Goal: Transaction & Acquisition: Purchase product/service

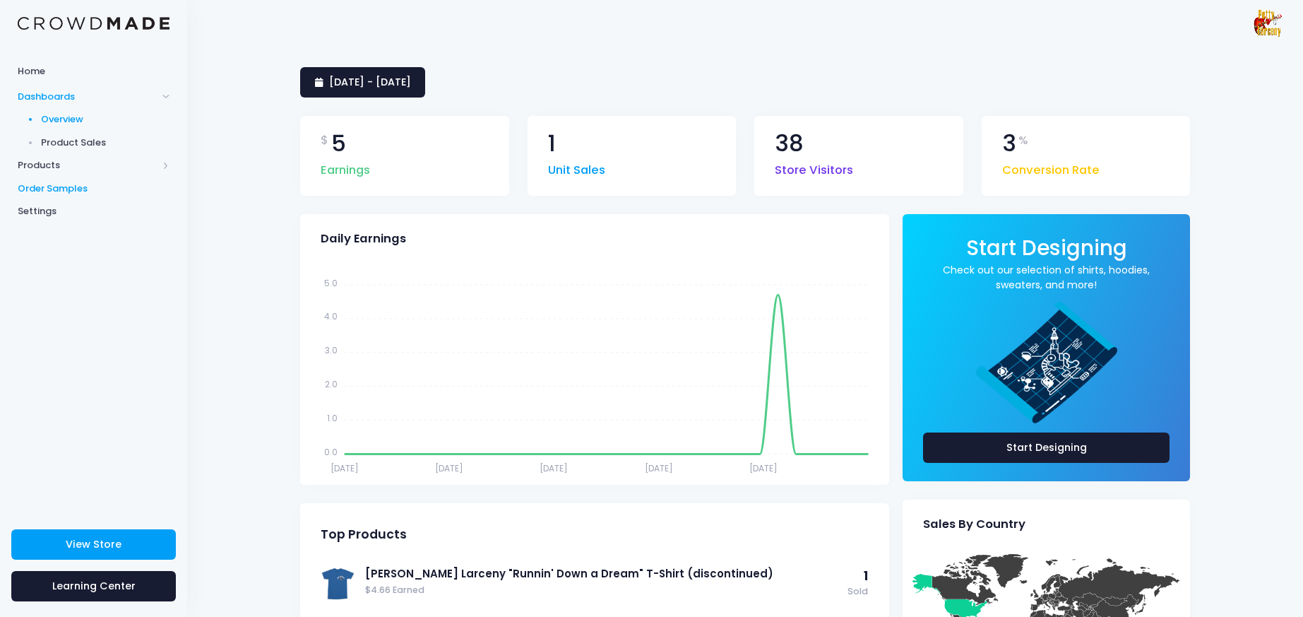
click at [82, 191] on span "Order Samples" at bounding box center [94, 189] width 152 height 14
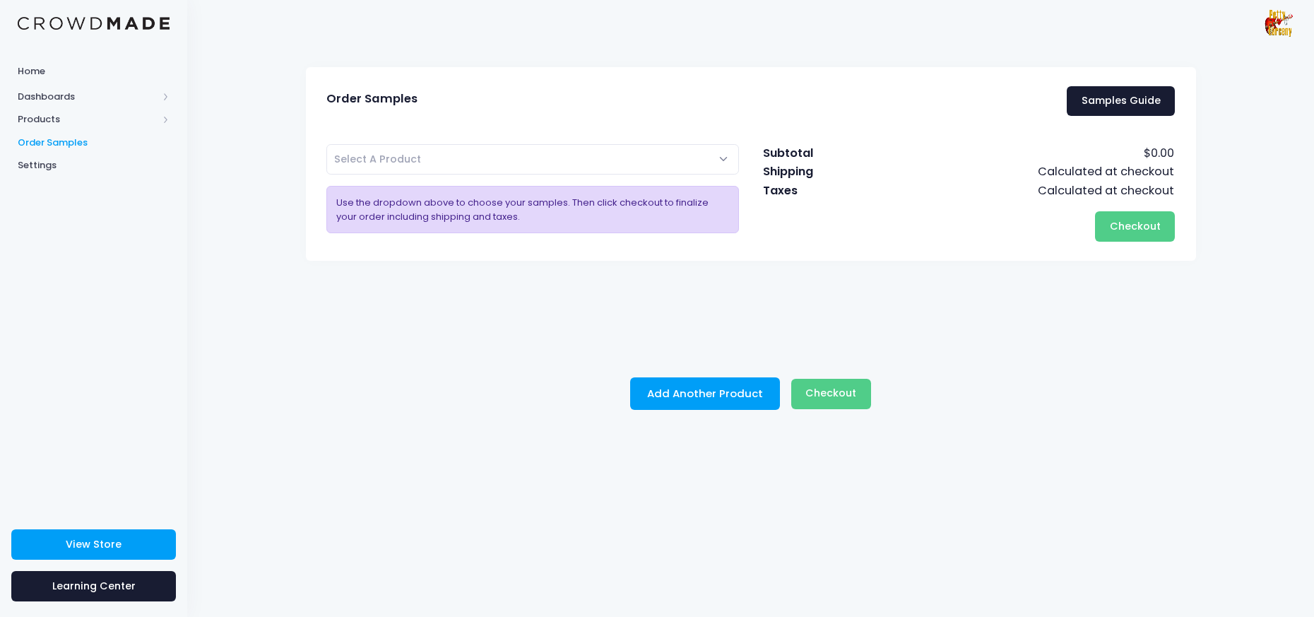
click at [537, 155] on span "Select A Product" at bounding box center [532, 159] width 413 height 30
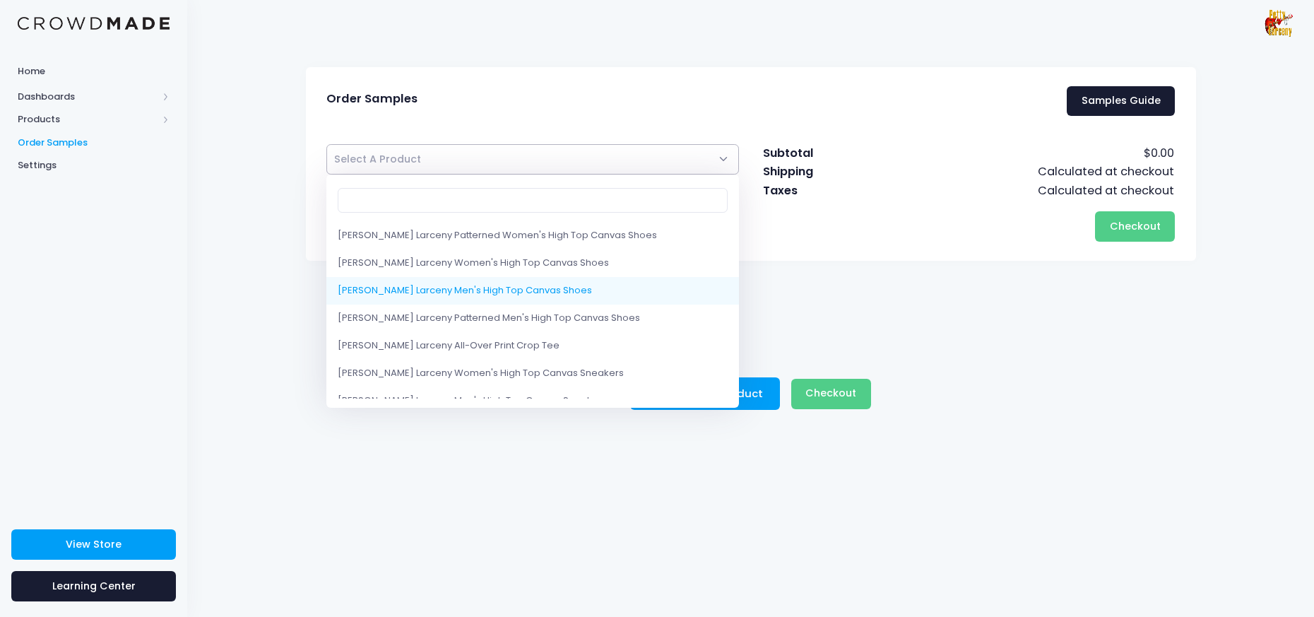
select select "10200793415954"
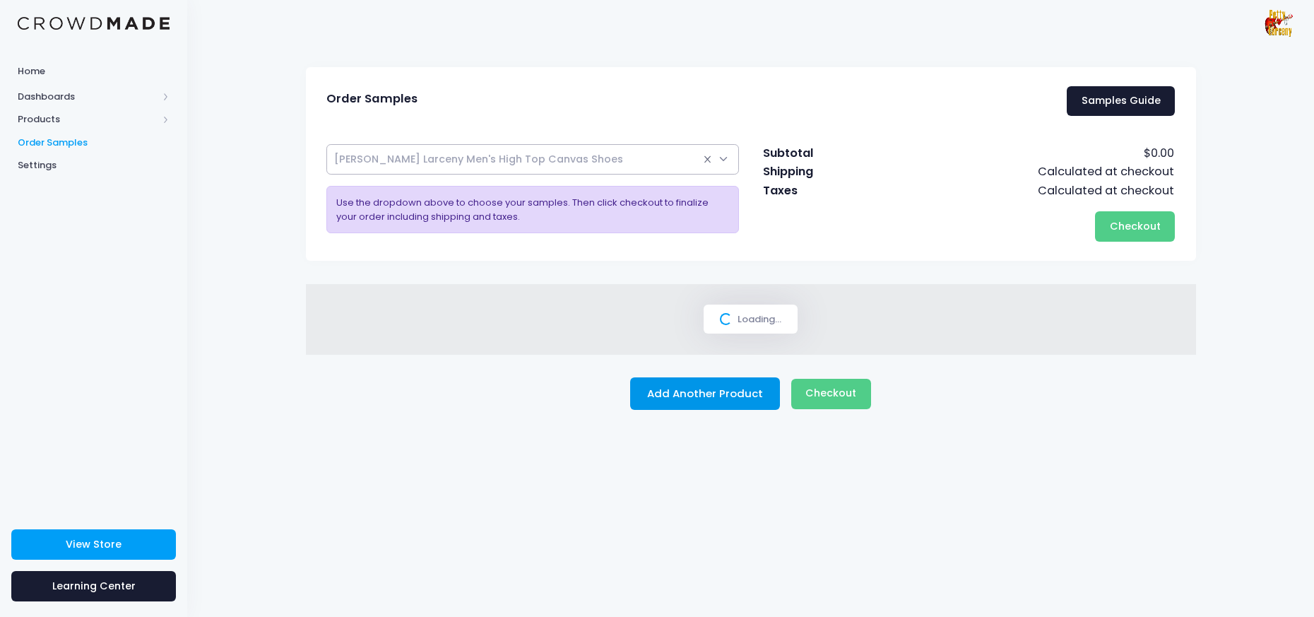
select select
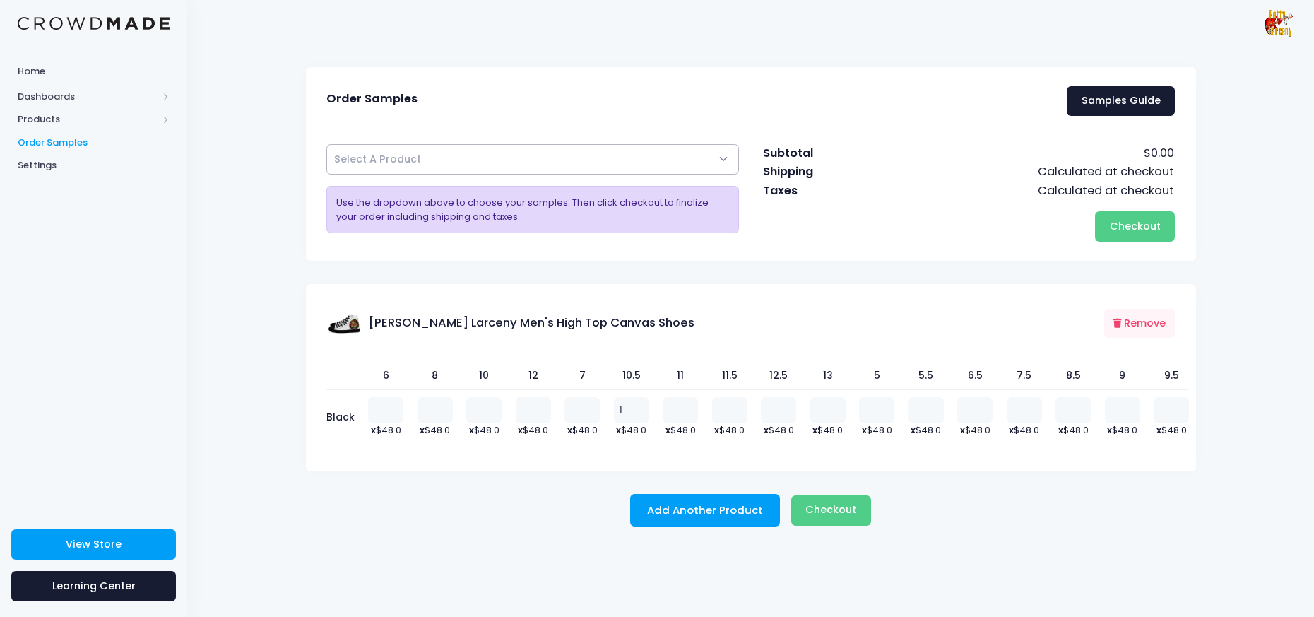
type input "1"
click at [639, 408] on input "1" at bounding box center [631, 409] width 35 height 25
click at [857, 513] on button "Checkout Please wait..." at bounding box center [831, 510] width 80 height 30
